Goal: Transaction & Acquisition: Purchase product/service

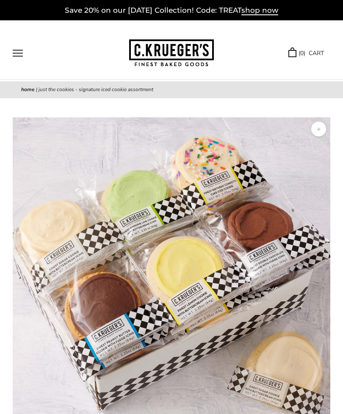
click at [19, 52] on button "Open navigation" at bounding box center [18, 53] width 10 height 7
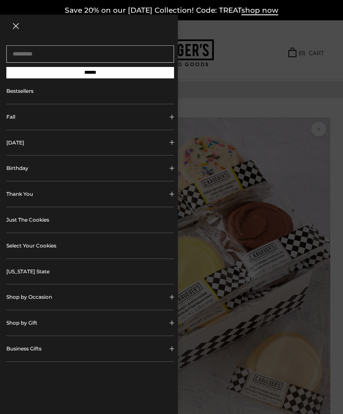
click at [145, 145] on button "[DATE]" at bounding box center [90, 142] width 168 height 25
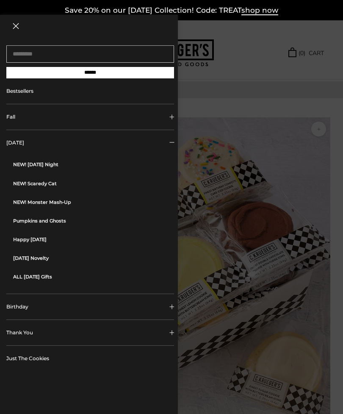
click at [52, 280] on link "ALL [DATE] Gifts" at bounding box center [93, 276] width 161 height 19
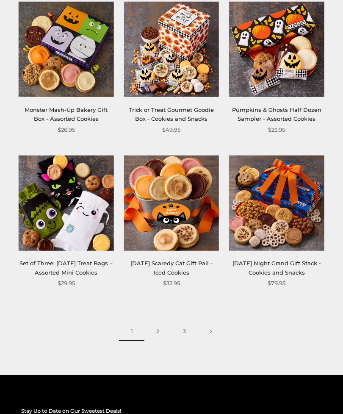
scroll to position [1108, 0]
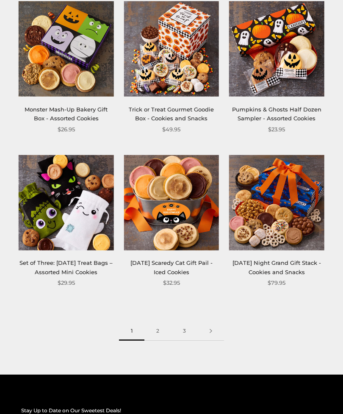
click at [213, 334] on link at bounding box center [211, 331] width 26 height 19
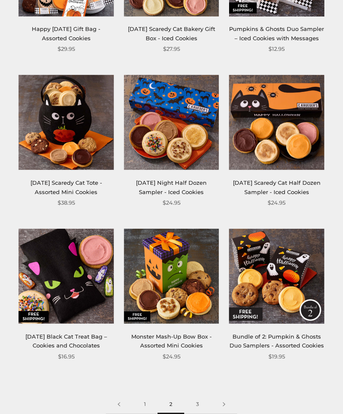
scroll to position [1025, 0]
click at [227, 405] on link at bounding box center [224, 404] width 26 height 19
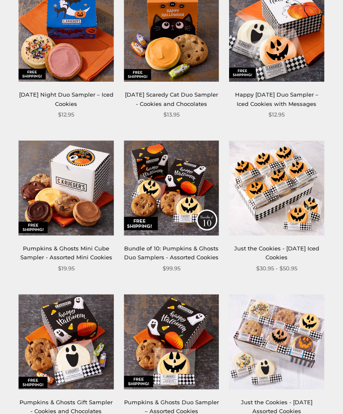
scroll to position [328, 0]
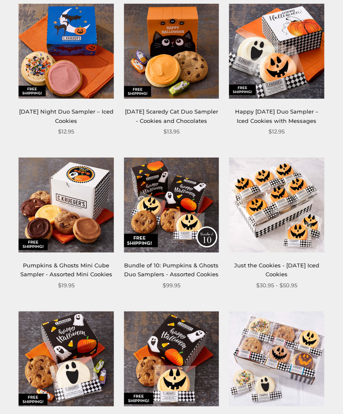
click at [296, 217] on img at bounding box center [276, 205] width 95 height 95
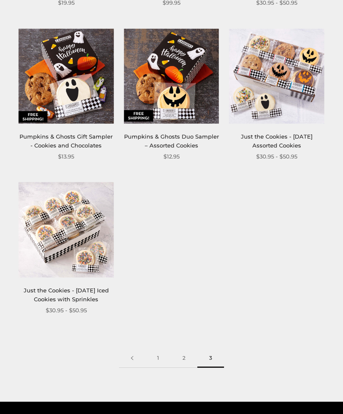
scroll to position [615, 0]
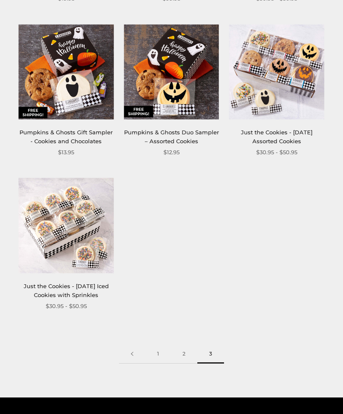
click at [160, 349] on link "1" at bounding box center [157, 353] width 25 height 19
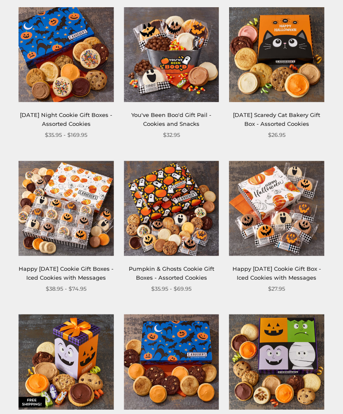
scroll to position [161, 0]
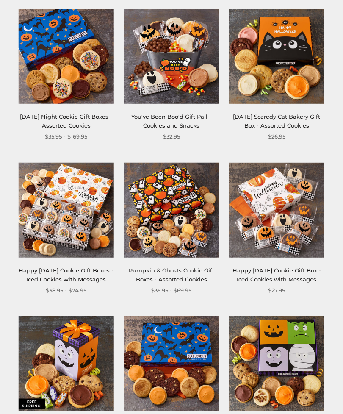
click at [297, 232] on img at bounding box center [276, 209] width 95 height 95
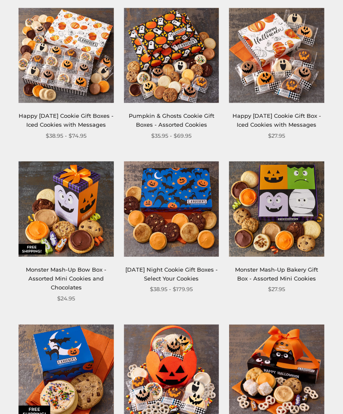
scroll to position [316, 0]
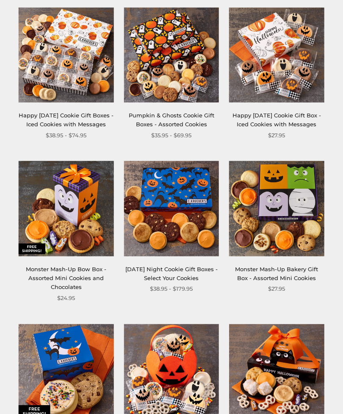
click at [190, 249] on img at bounding box center [171, 208] width 95 height 95
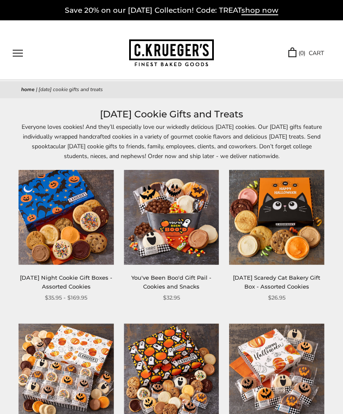
scroll to position [343, 0]
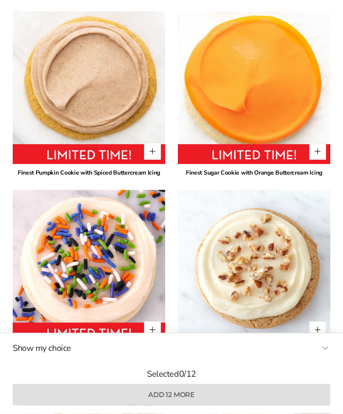
scroll to position [1140, 0]
click at [315, 152] on button "Quantity button plus" at bounding box center [317, 151] width 17 height 17
type input "*"
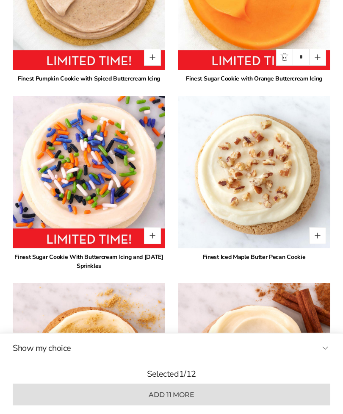
scroll to position [1241, 0]
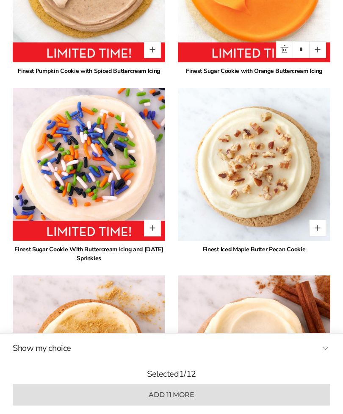
click at [321, 221] on button "Quantity button plus" at bounding box center [317, 227] width 17 height 17
type input "*"
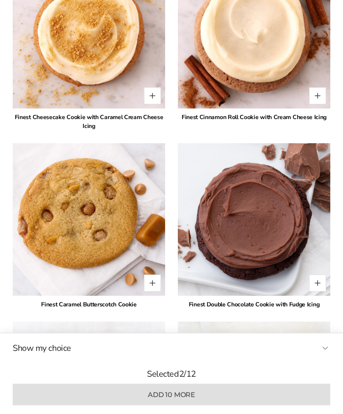
scroll to position [1561, 0]
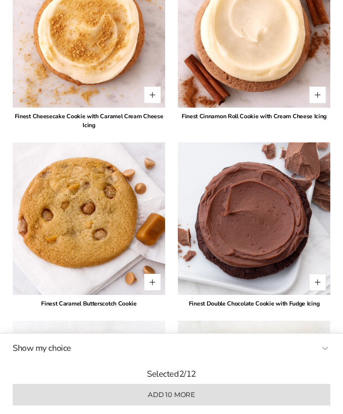
click at [155, 94] on button "Quantity button plus" at bounding box center [152, 94] width 17 height 17
type input "*"
click at [315, 282] on button "Quantity button plus" at bounding box center [317, 281] width 17 height 17
type input "*"
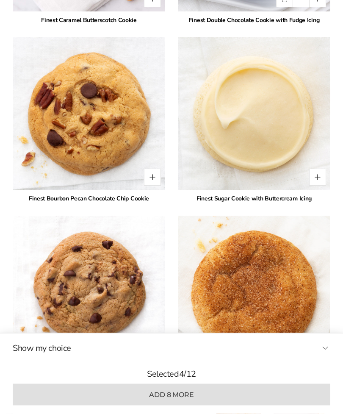
scroll to position [1845, 0]
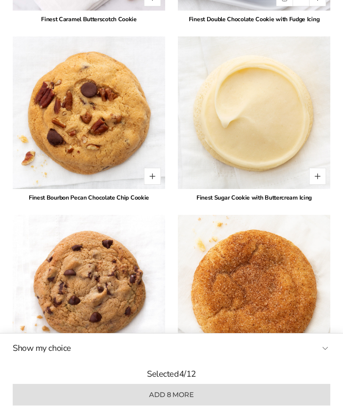
click at [155, 176] on button "Quantity button plus" at bounding box center [152, 176] width 17 height 17
type input "*"
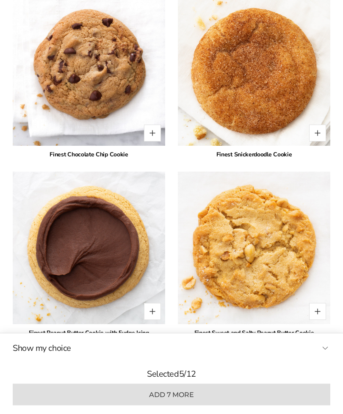
scroll to position [2067, 0]
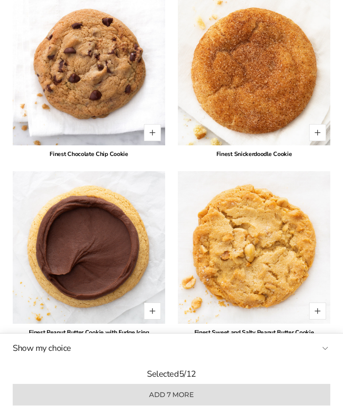
click at [316, 307] on button "Quantity button plus" at bounding box center [317, 310] width 17 height 17
type input "*"
click at [156, 133] on button "Quantity button plus" at bounding box center [152, 132] width 17 height 17
type input "*"
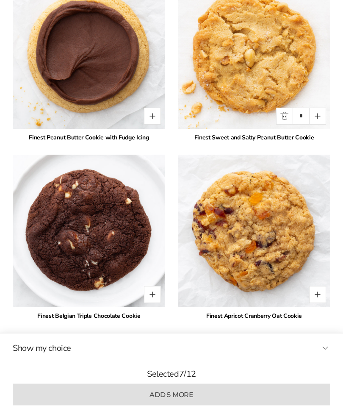
scroll to position [2262, 0]
click at [157, 295] on button "Quantity button plus" at bounding box center [152, 294] width 17 height 17
type input "*"
click at [316, 293] on button "Quantity button plus" at bounding box center [317, 294] width 17 height 17
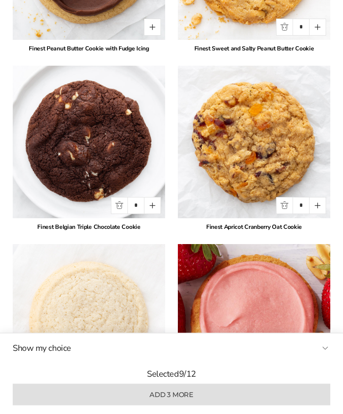
scroll to position [2351, 0]
click at [319, 204] on button "Quantity button plus" at bounding box center [317, 205] width 17 height 17
type input "*"
click at [156, 204] on button "Quantity button plus" at bounding box center [152, 205] width 17 height 17
type input "*"
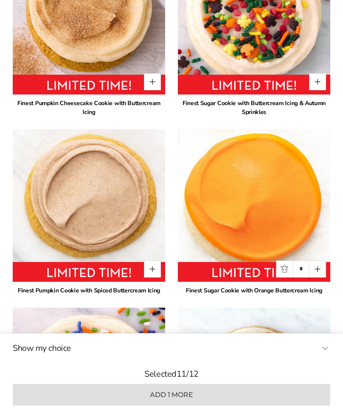
scroll to position [1021, 0]
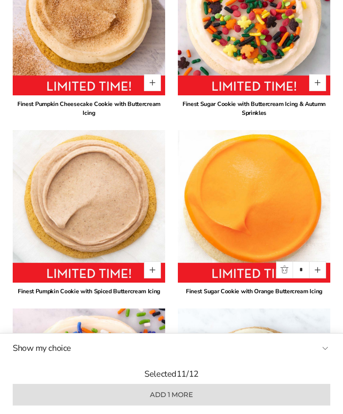
click at [322, 268] on button "Quantity button plus" at bounding box center [317, 269] width 17 height 17
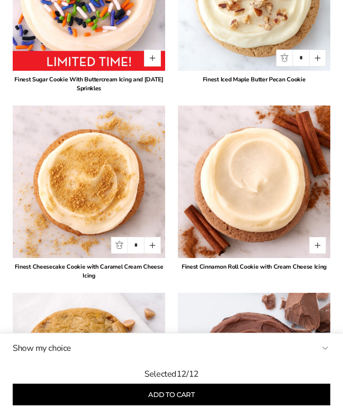
scroll to position [1412, 0]
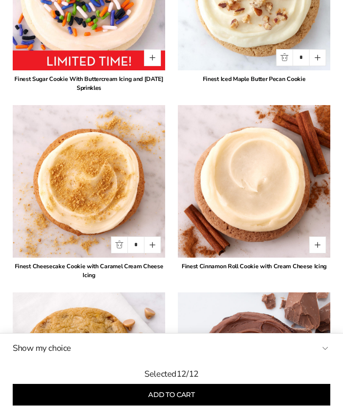
click at [268, 405] on button "Add to cart" at bounding box center [172, 395] width 318 height 22
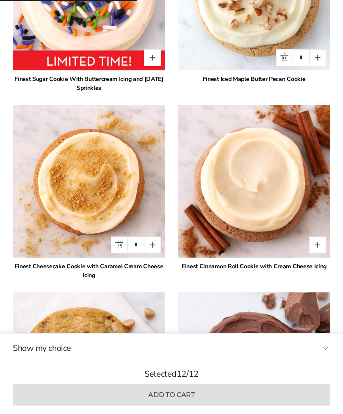
type input "*"
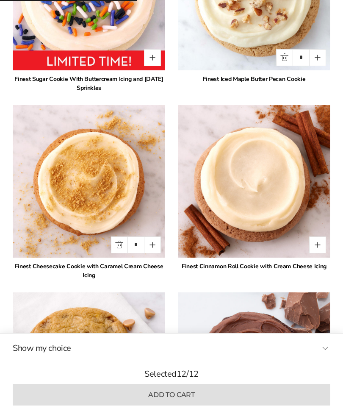
type input "*"
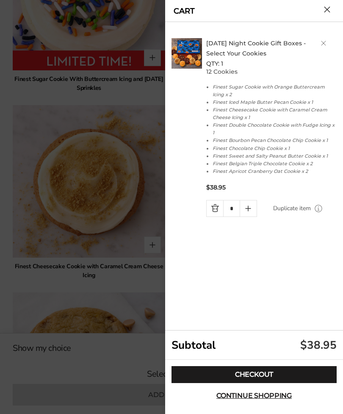
click at [47, 286] on div at bounding box center [171, 207] width 343 height 414
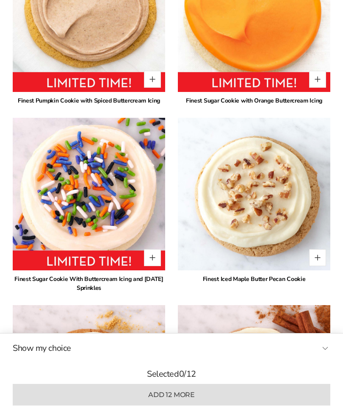
scroll to position [1211, 0]
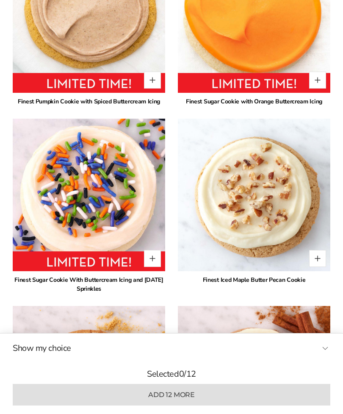
click at [315, 257] on button "Quantity button plus" at bounding box center [317, 258] width 17 height 17
type input "*"
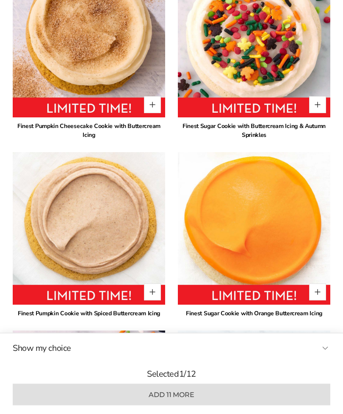
scroll to position [1002, 0]
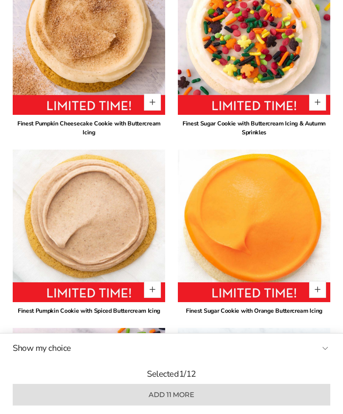
click at [318, 289] on button "Quantity button plus" at bounding box center [317, 289] width 17 height 17
type input "*"
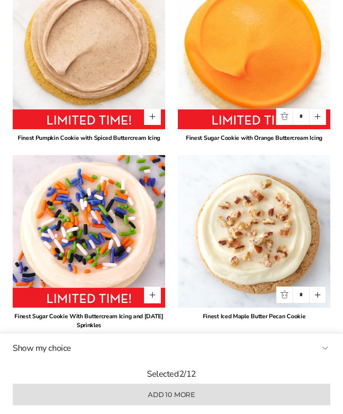
scroll to position [1175, 0]
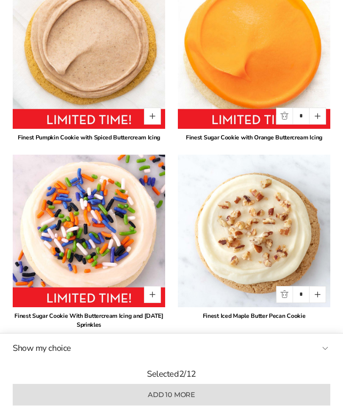
click at [319, 292] on button "Quantity button plus" at bounding box center [317, 294] width 17 height 17
type input "*"
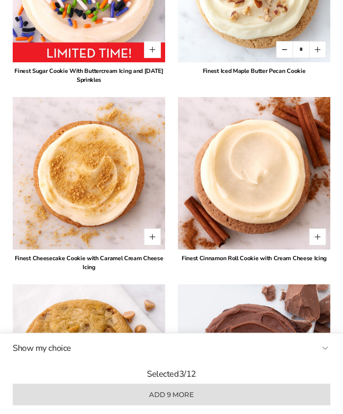
scroll to position [1420, 0]
click at [154, 235] on button "Quantity button plus" at bounding box center [152, 236] width 17 height 17
type input "*"
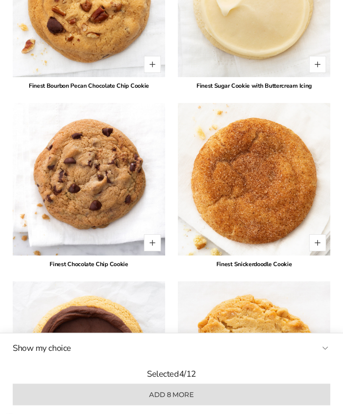
scroll to position [1967, 0]
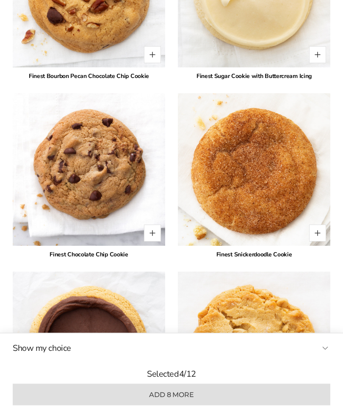
click at [152, 232] on button "Quantity button plus" at bounding box center [152, 233] width 17 height 17
type input "*"
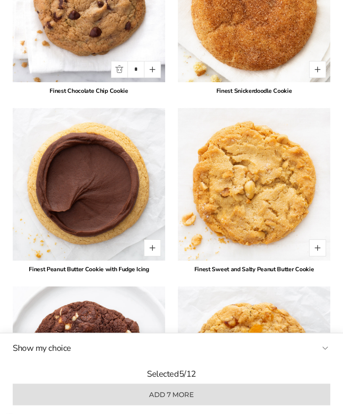
scroll to position [2131, 0]
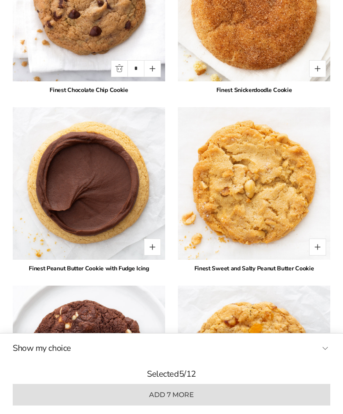
click at [316, 249] on button "Quantity button plus" at bounding box center [317, 246] width 17 height 17
type input "*"
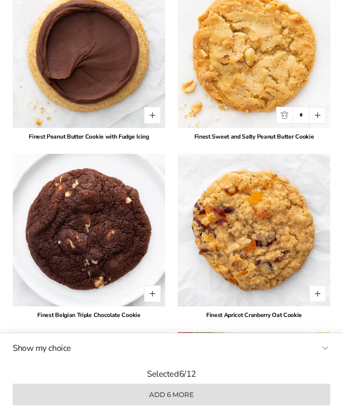
scroll to position [2278, 0]
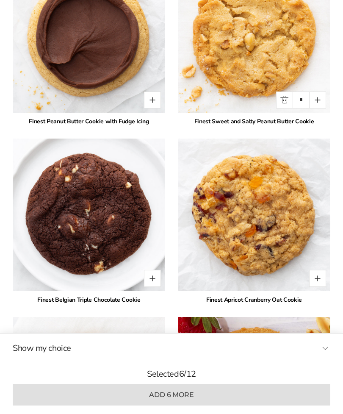
click at [317, 279] on button "Quantity button plus" at bounding box center [317, 278] width 17 height 17
type input "*"
click at [159, 278] on button "Quantity button plus" at bounding box center [152, 278] width 17 height 17
type input "*"
click at [151, 101] on button "Quantity button plus" at bounding box center [152, 99] width 17 height 17
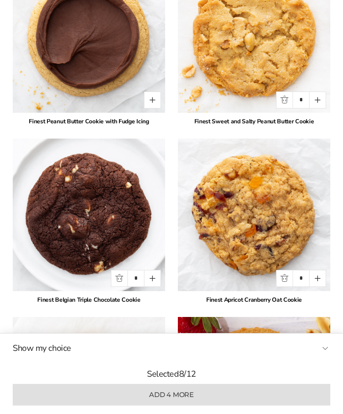
type input "*"
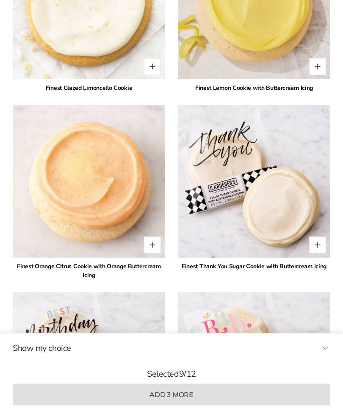
scroll to position [3025, 0]
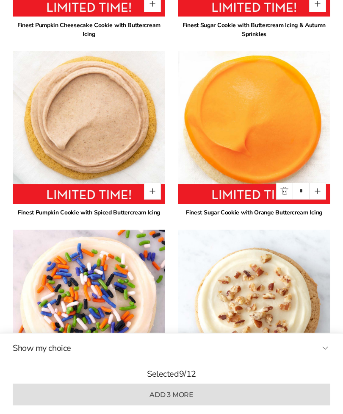
click at [315, 193] on button "Quantity button plus" at bounding box center [317, 191] width 17 height 17
type input "*"
click at [159, 191] on button "Quantity button plus" at bounding box center [152, 190] width 17 height 17
type input "*"
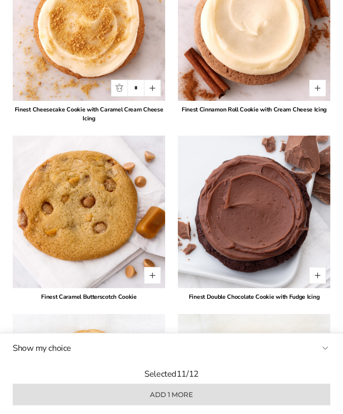
scroll to position [1569, 0]
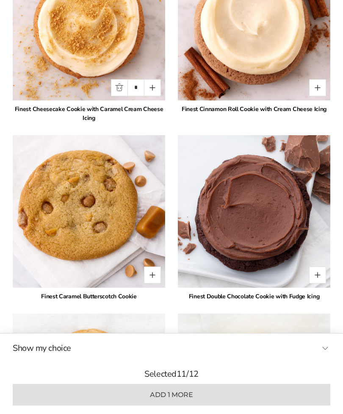
click at [317, 275] on button "Quantity button plus" at bounding box center [317, 274] width 17 height 17
type input "*"
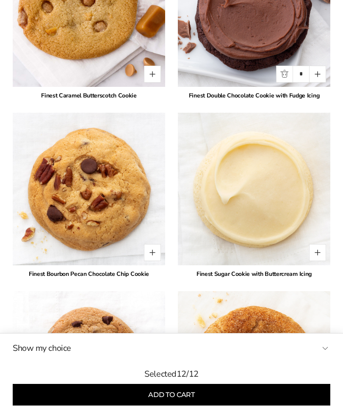
scroll to position [1773, 0]
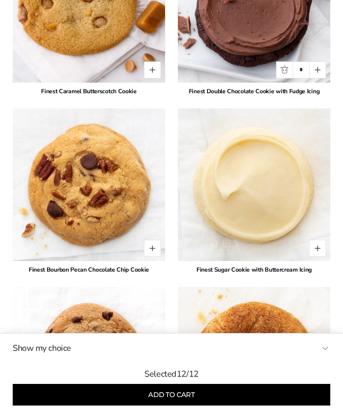
click at [187, 405] on button "Add to cart" at bounding box center [172, 395] width 318 height 22
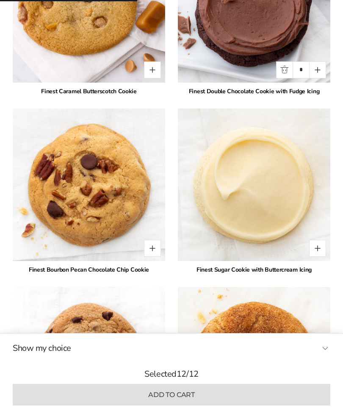
type input "*"
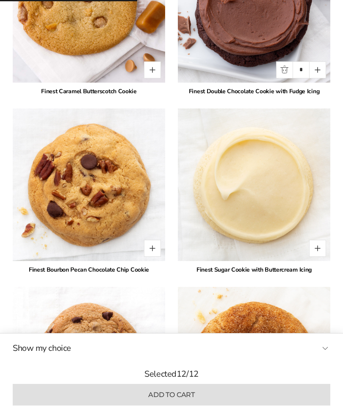
type input "*"
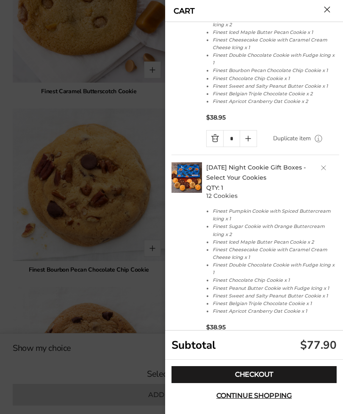
scroll to position [69, 0]
click at [326, 13] on button "Close cart" at bounding box center [327, 9] width 6 height 6
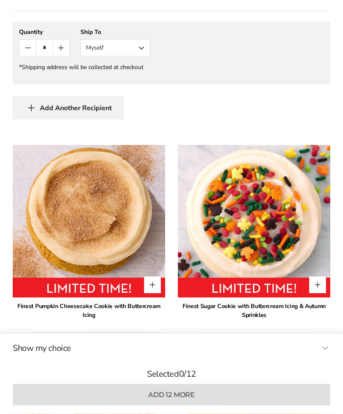
scroll to position [810, 0]
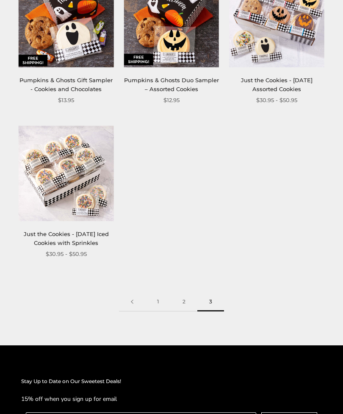
scroll to position [668, 0]
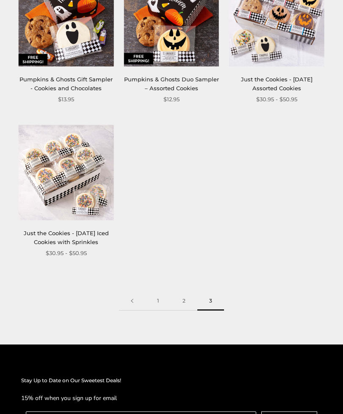
click at [166, 300] on link "1" at bounding box center [157, 300] width 25 height 19
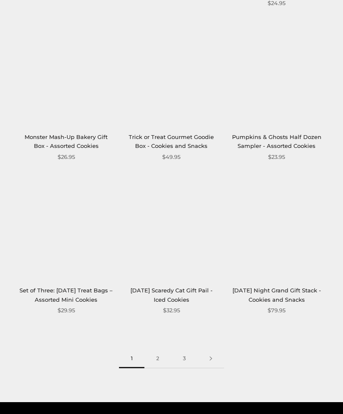
scroll to position [1080, 0]
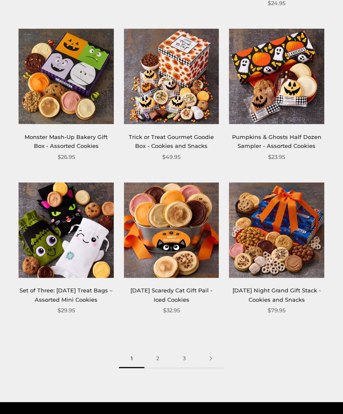
click at [213, 363] on link at bounding box center [211, 358] width 26 height 19
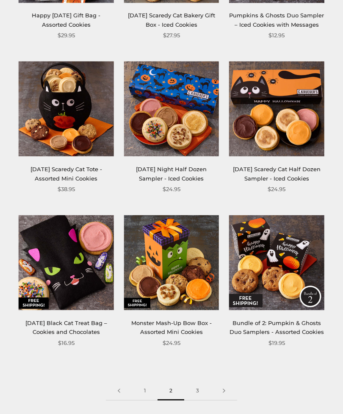
scroll to position [1039, 0]
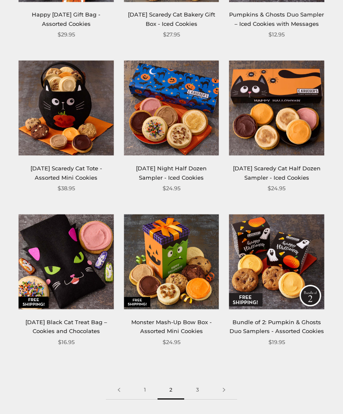
click at [227, 392] on link at bounding box center [224, 390] width 26 height 19
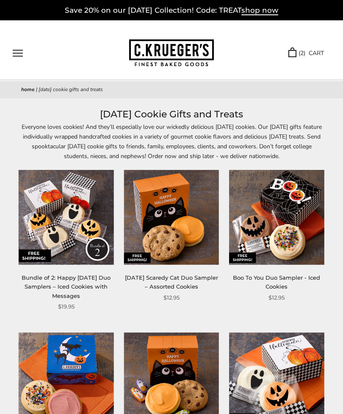
click at [17, 57] on button "Open navigation" at bounding box center [18, 53] width 10 height 7
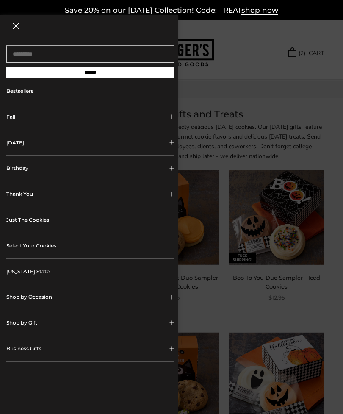
click at [142, 119] on button "Fall" at bounding box center [90, 116] width 168 height 25
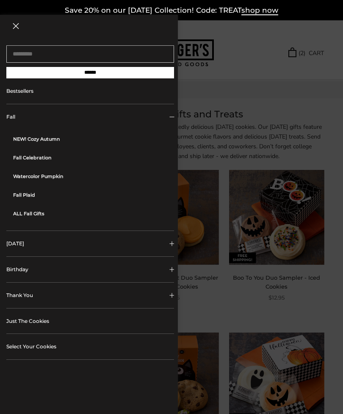
click at [39, 216] on link "ALL Fall Gifts" at bounding box center [93, 213] width 161 height 19
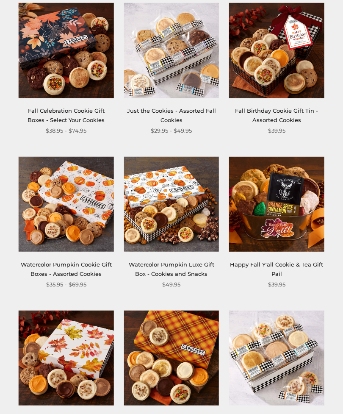
scroll to position [791, 0]
click at [83, 227] on img at bounding box center [66, 204] width 95 height 95
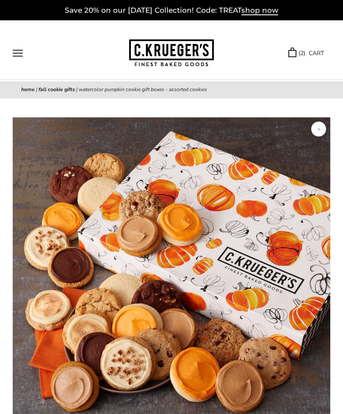
click at [18, 52] on button "Open navigation" at bounding box center [18, 53] width 10 height 7
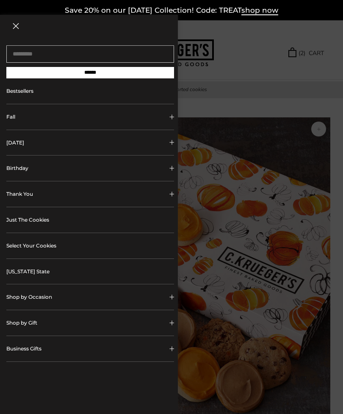
click at [104, 147] on button "[DATE]" at bounding box center [90, 142] width 168 height 25
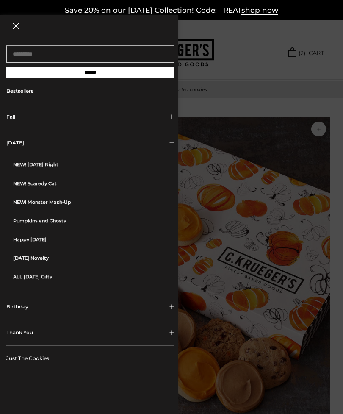
click at [50, 279] on link "ALL [DATE] Gifts" at bounding box center [93, 276] width 161 height 19
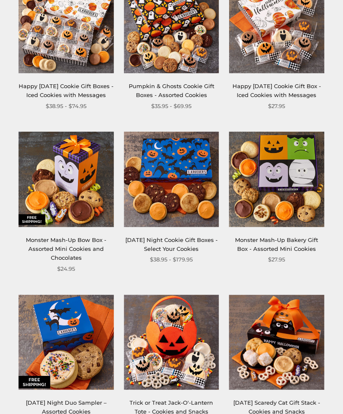
scroll to position [345, 0]
click at [180, 202] on img at bounding box center [171, 179] width 95 height 95
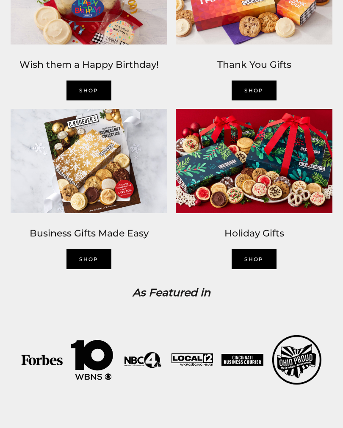
scroll to position [887, 0]
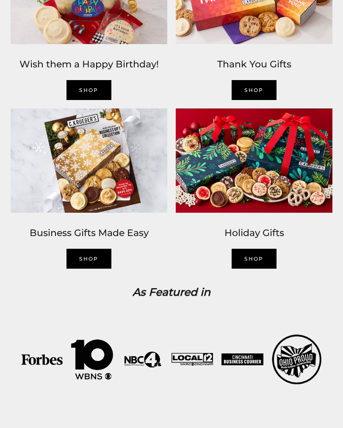
click at [110, 191] on img at bounding box center [88, 160] width 165 height 113
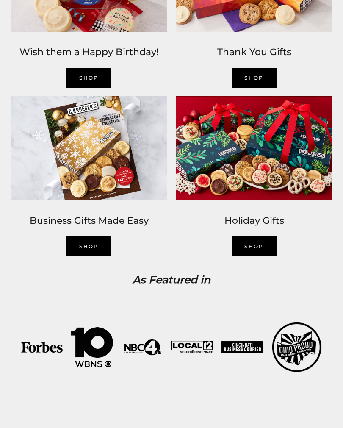
scroll to position [900, 0]
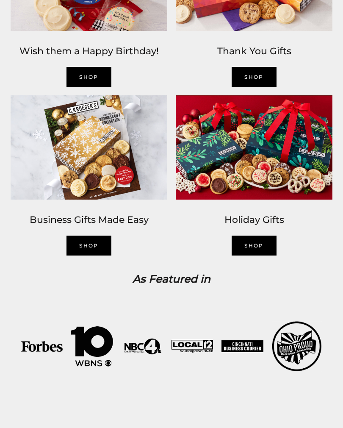
click at [97, 255] on link "SHOP" at bounding box center [88, 245] width 45 height 20
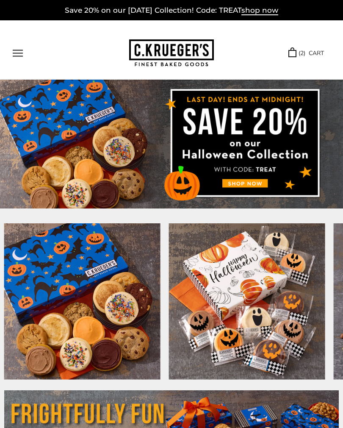
click at [311, 48] on link "( 2 ) CART" at bounding box center [306, 53] width 36 height 10
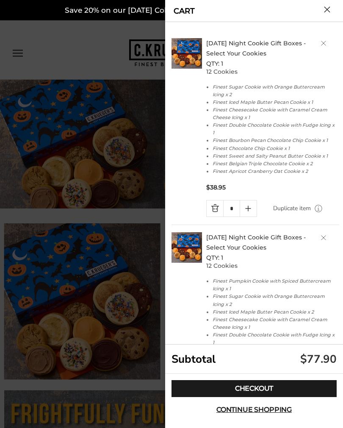
click at [219, 202] on link "Quantity minus button" at bounding box center [215, 208] width 17 height 16
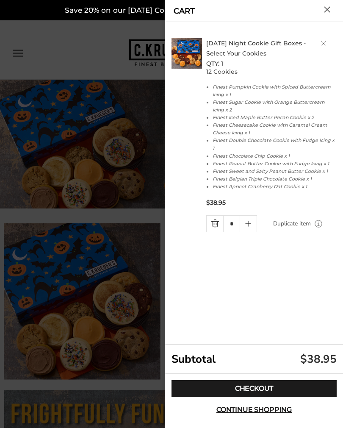
click at [219, 215] on link "Quantity minus button" at bounding box center [215, 223] width 17 height 16
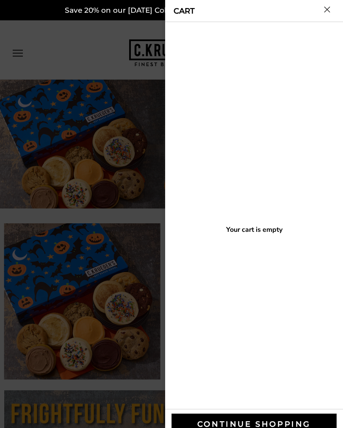
click at [328, 10] on button "Close cart" at bounding box center [327, 9] width 6 height 6
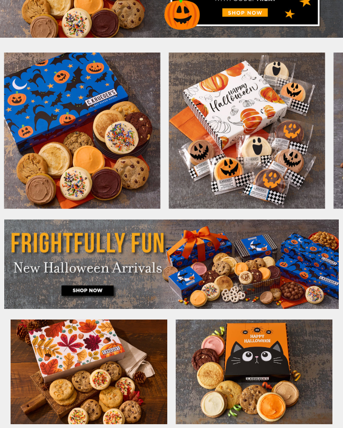
scroll to position [171, 0]
click at [275, 265] on img at bounding box center [171, 263] width 334 height 89
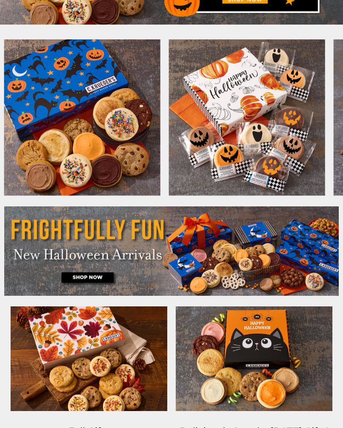
click at [276, 164] on img at bounding box center [247, 117] width 156 height 156
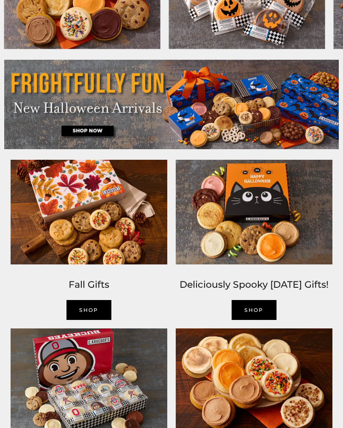
scroll to position [348, 0]
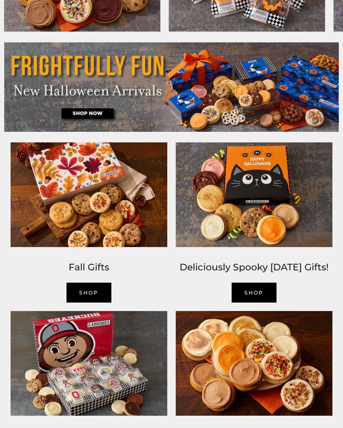
click at [267, 302] on link "SHOP" at bounding box center [254, 292] width 45 height 20
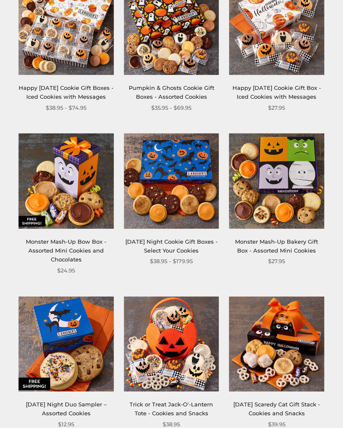
scroll to position [344, 0]
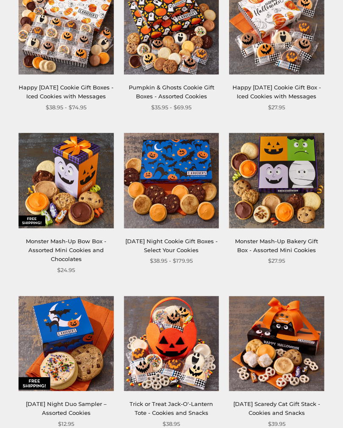
click at [292, 215] on img at bounding box center [276, 180] width 95 height 95
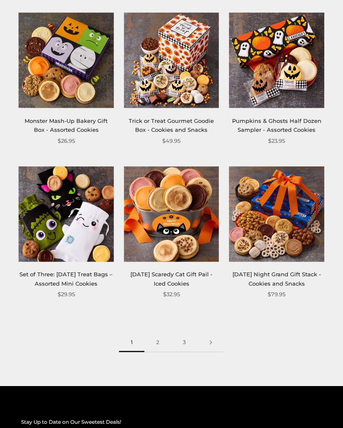
scroll to position [1097, 0]
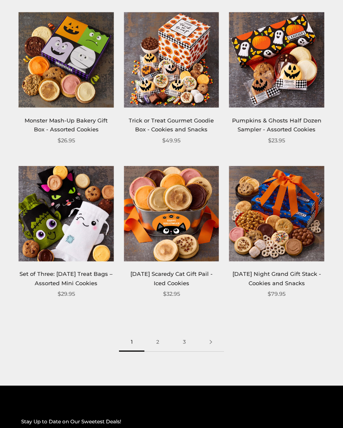
click at [213, 343] on link at bounding box center [211, 341] width 26 height 19
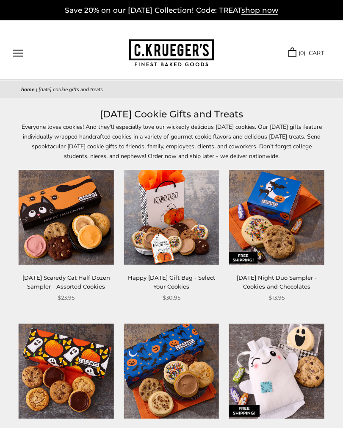
click at [185, 225] on img at bounding box center [171, 217] width 95 height 95
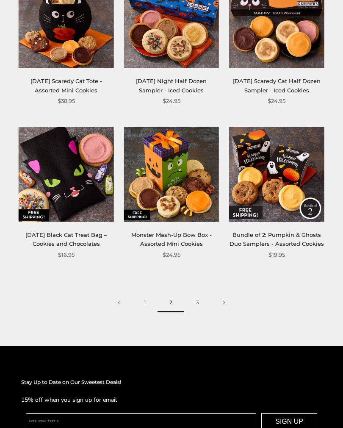
scroll to position [1141, 0]
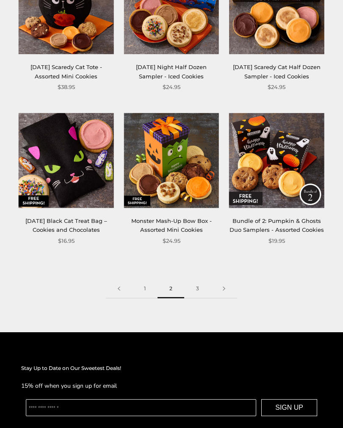
click at [228, 291] on link at bounding box center [224, 288] width 26 height 19
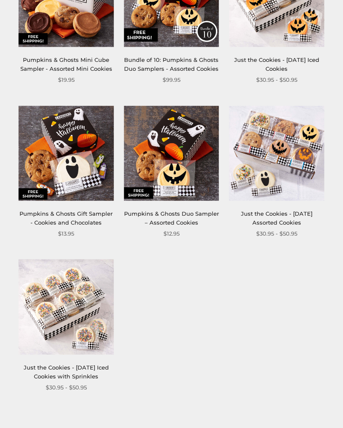
scroll to position [534, 0]
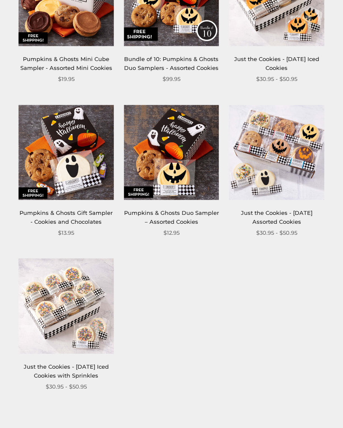
click at [156, 427] on link "1" at bounding box center [157, 434] width 25 height 19
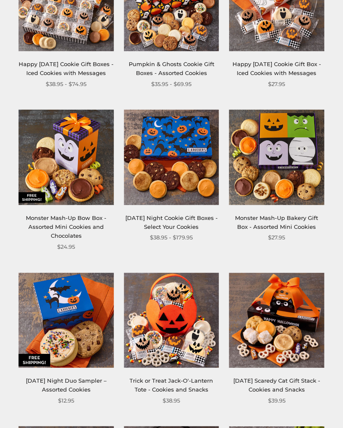
scroll to position [367, 0]
click at [182, 195] on img at bounding box center [171, 157] width 95 height 95
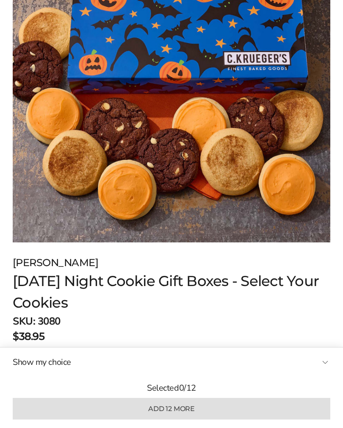
scroll to position [186, 0]
